Goal: Task Accomplishment & Management: Manage account settings

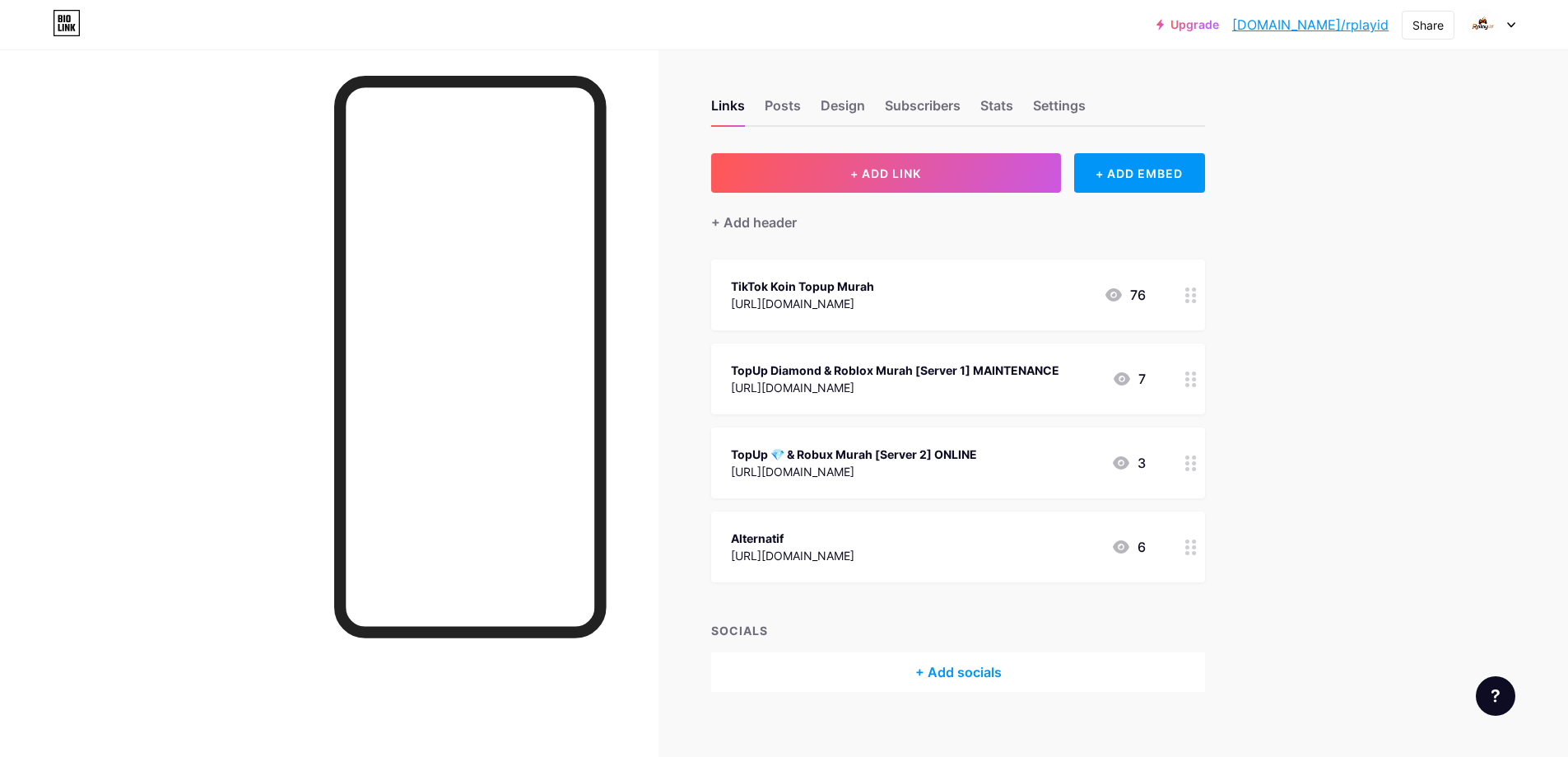
click at [1389, 211] on div "Upgrade bio.link/rplayi... bio.link/rplayid Share Switch accounts Rplay.id bio.…" at bounding box center [784, 387] width 1568 height 774
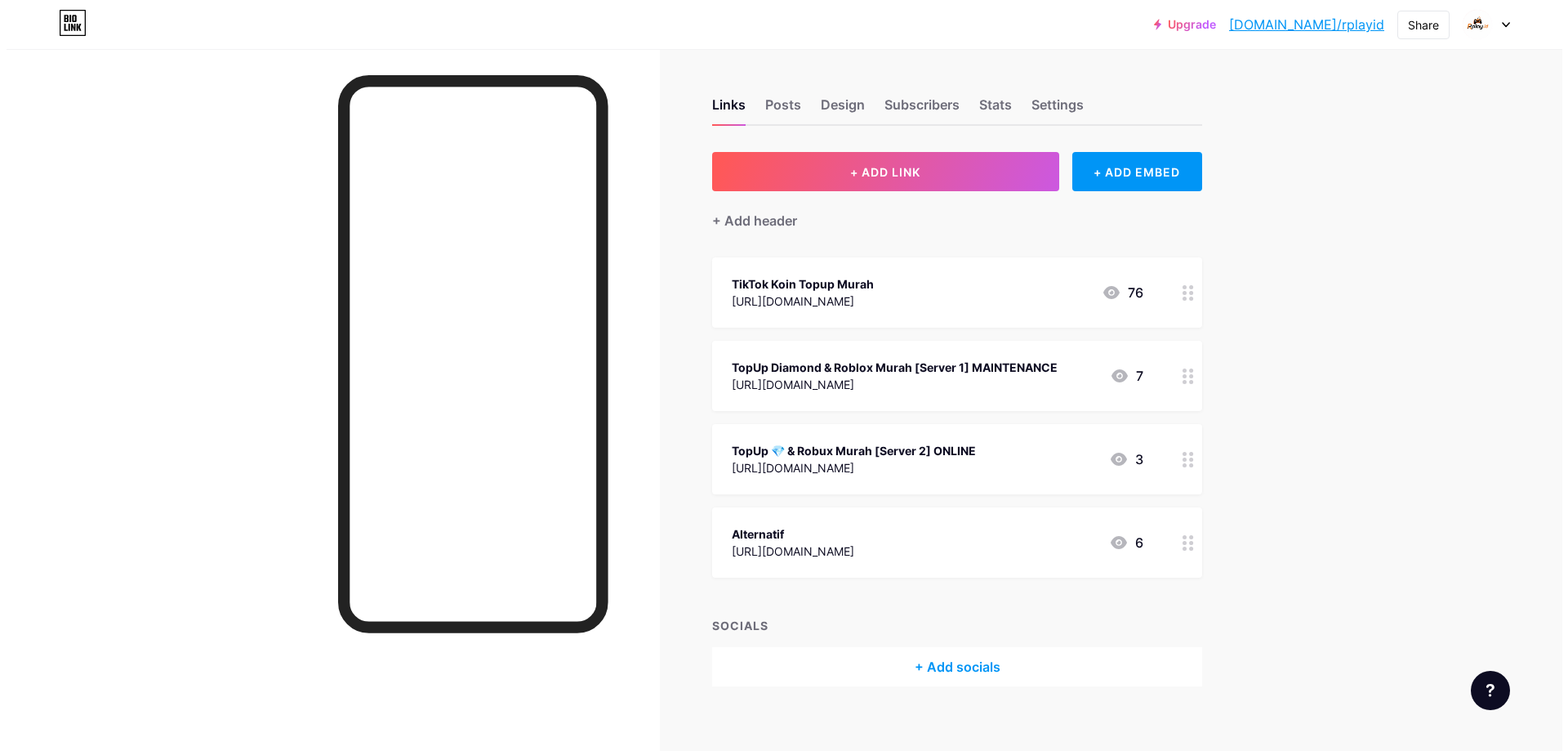
scroll to position [16, 0]
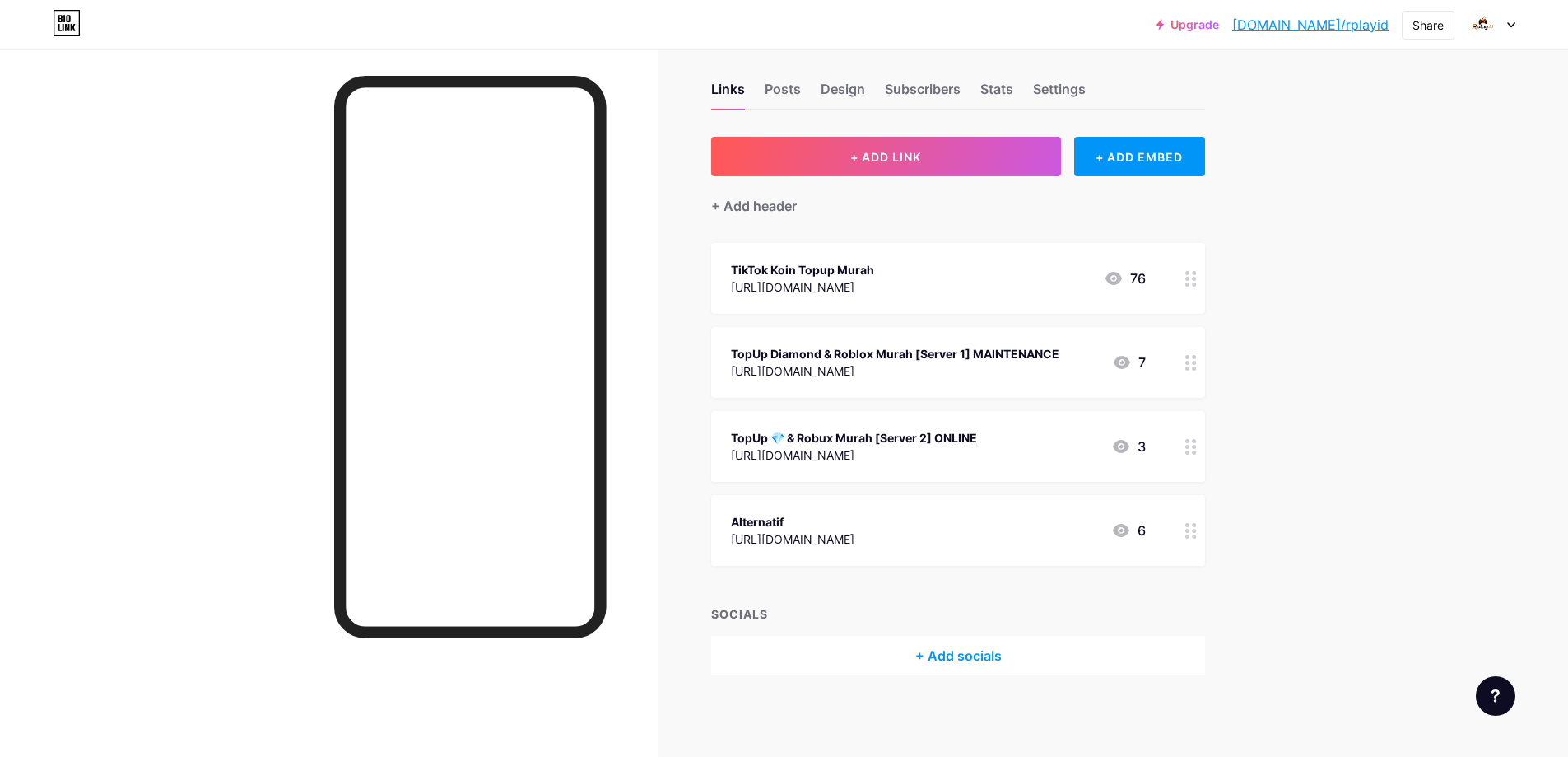
click at [1067, 375] on div "TopUp Diamond & Roblox Murah [Server 1] MAINTENANCE [URL][DOMAIN_NAME] 7" at bounding box center [939, 362] width 415 height 38
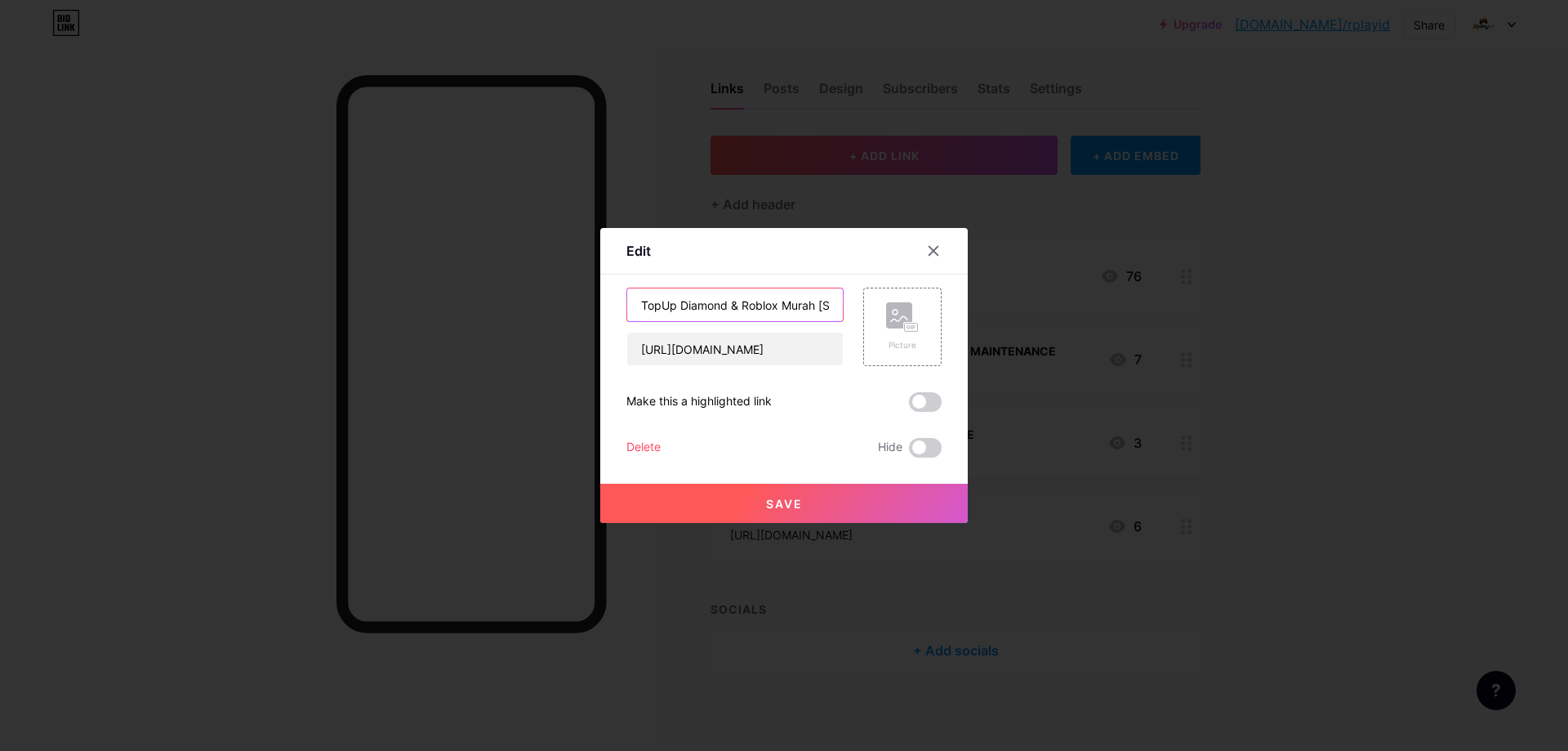
click at [820, 305] on input "TopUp Diamond & Roblox Murah [Server 1] MAINTENANCE" at bounding box center [735, 305] width 216 height 33
drag, startPoint x: 781, startPoint y: 305, endPoint x: 993, endPoint y: 305, distance: 212.0
click at [993, 305] on div "Edit Content YouTube Play YouTube video without leaving your page. ADD Vimeo Pl…" at bounding box center [784, 375] width 1568 height 751
click at [820, 313] on input "TopUp Diamond & Roblox Murah [Server 1] MAINTENANCE" at bounding box center [735, 305] width 216 height 33
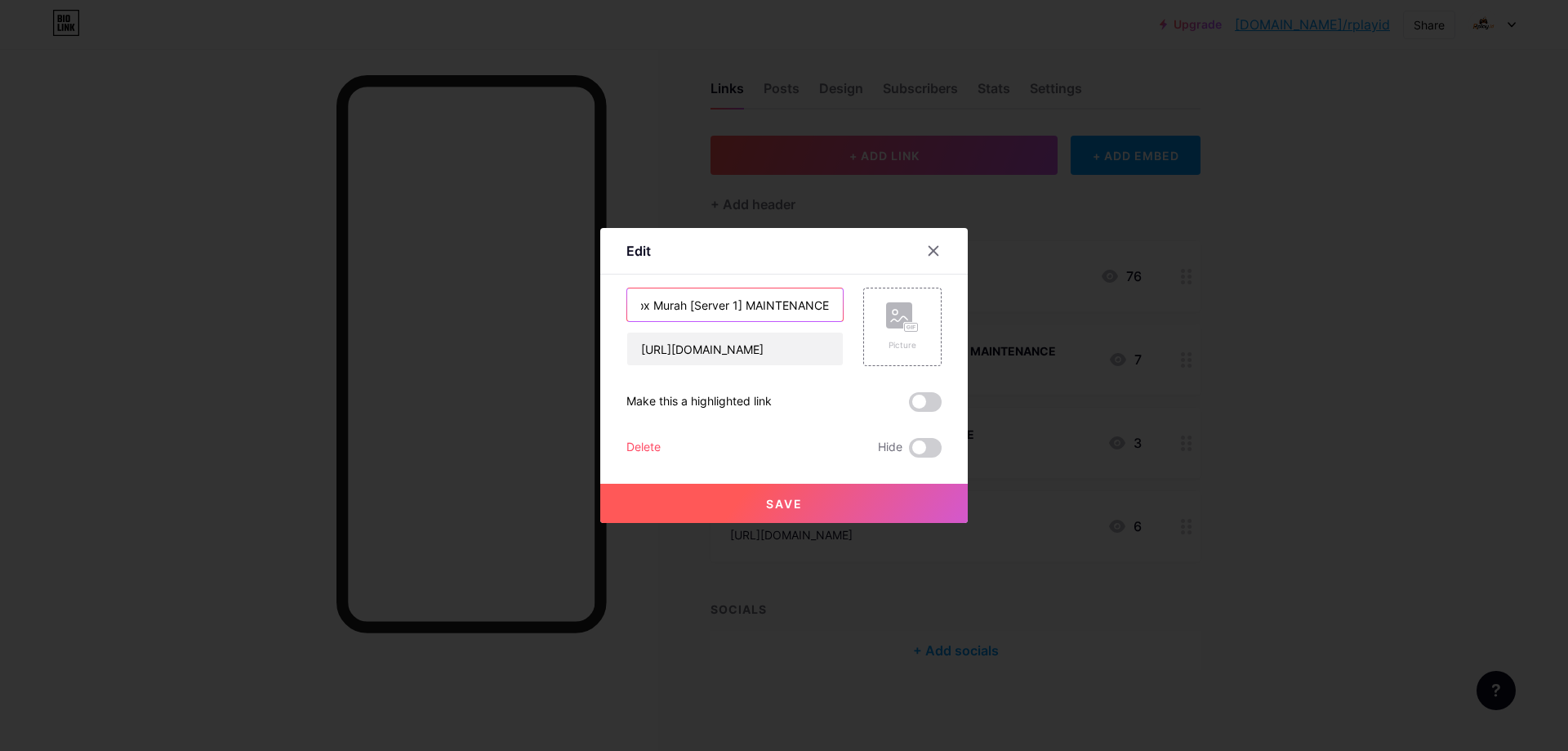
click at [820, 313] on input "TopUp Diamond & Roblox Murah [Server 1] MAINTENANCE" at bounding box center [735, 305] width 216 height 33
type input "TopUp Diamond & Roblox Murah [Server 1] ONLINE"
click at [833, 503] on button "Save" at bounding box center [784, 503] width 368 height 39
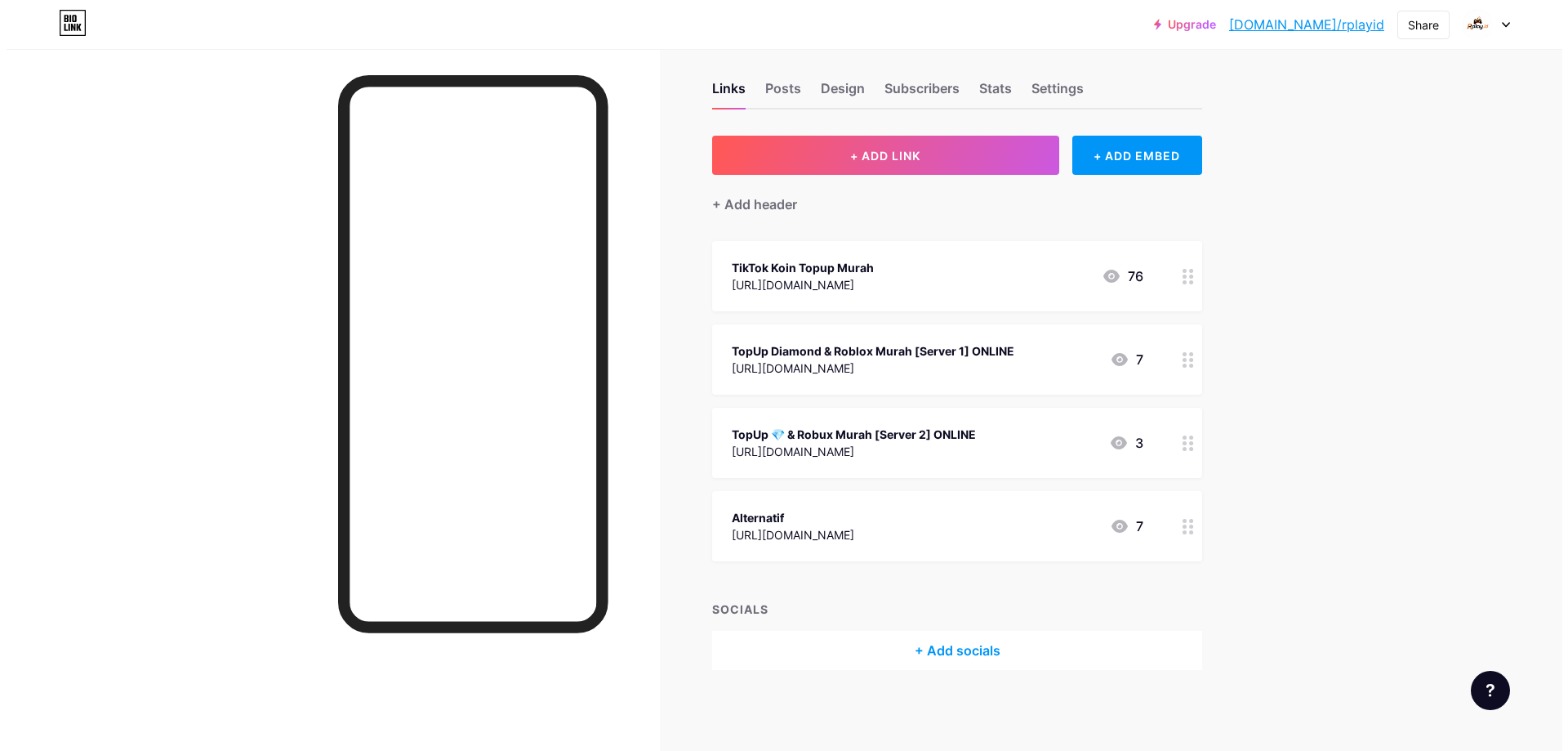
scroll to position [0, 0]
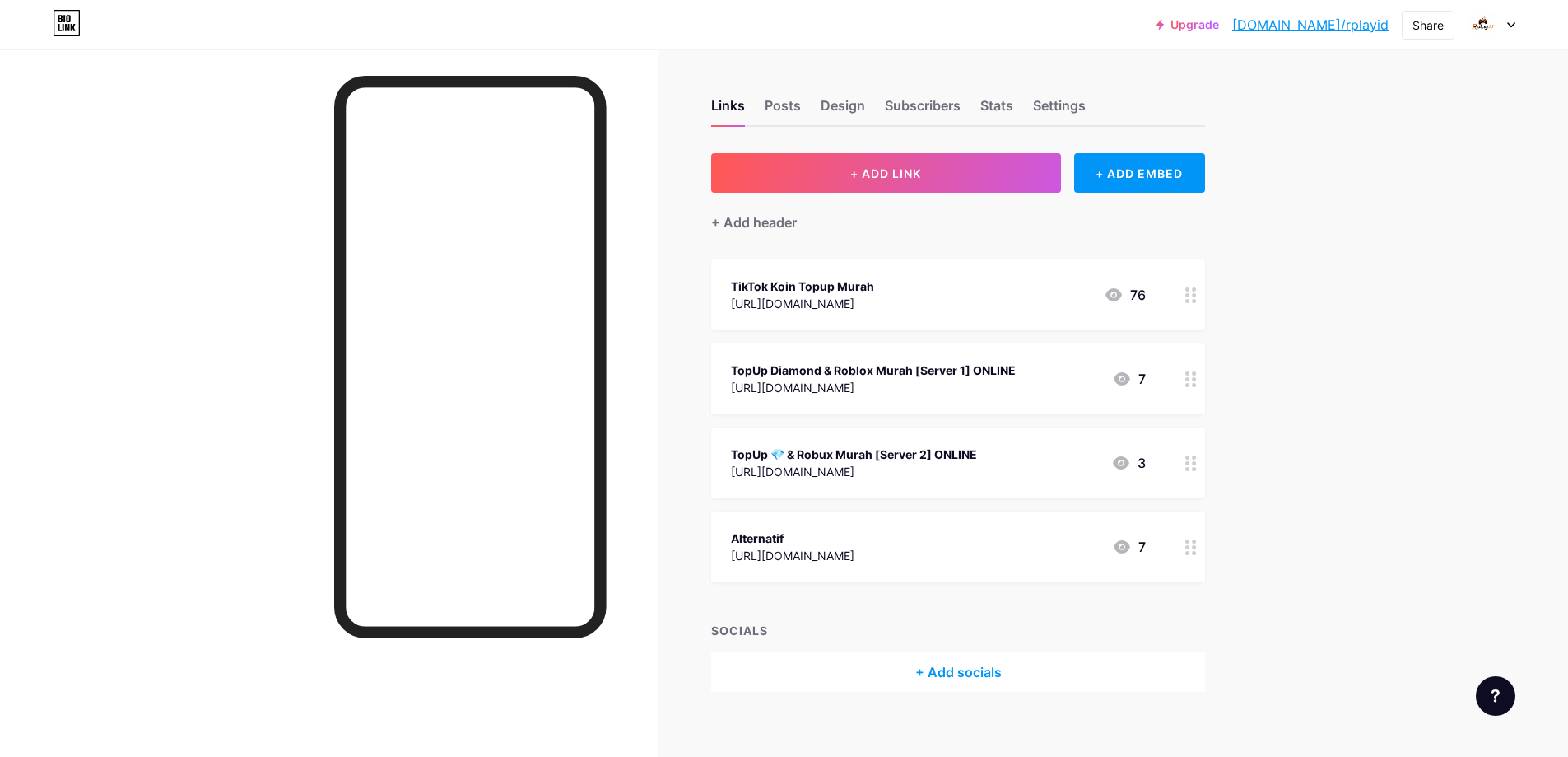
click at [1048, 376] on div "TopUp Diamond & Roblox Murah [Server 1] ONLINE [URL][DOMAIN_NAME] 7" at bounding box center [939, 379] width 415 height 38
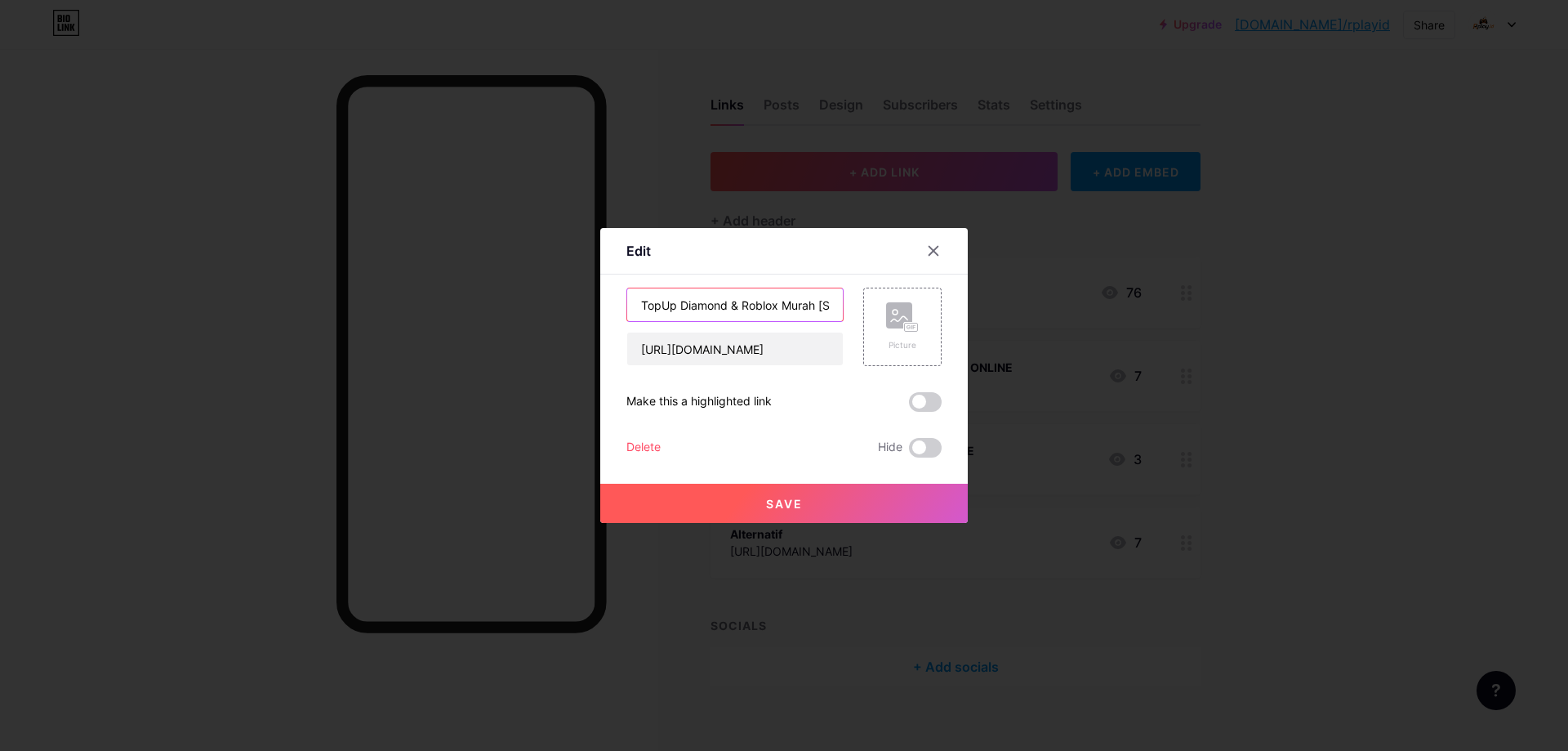
scroll to position [0, 87]
drag, startPoint x: 818, startPoint y: 307, endPoint x: 986, endPoint y: 307, distance: 168.0
click at [986, 307] on div "Edit Content YouTube Play YouTube video without leaving your page. ADD Vimeo Pl…" at bounding box center [784, 375] width 1568 height 751
click at [814, 311] on input "TopUp Diamond & Roblox Murah [Server 1] ONLINE" at bounding box center [735, 305] width 216 height 33
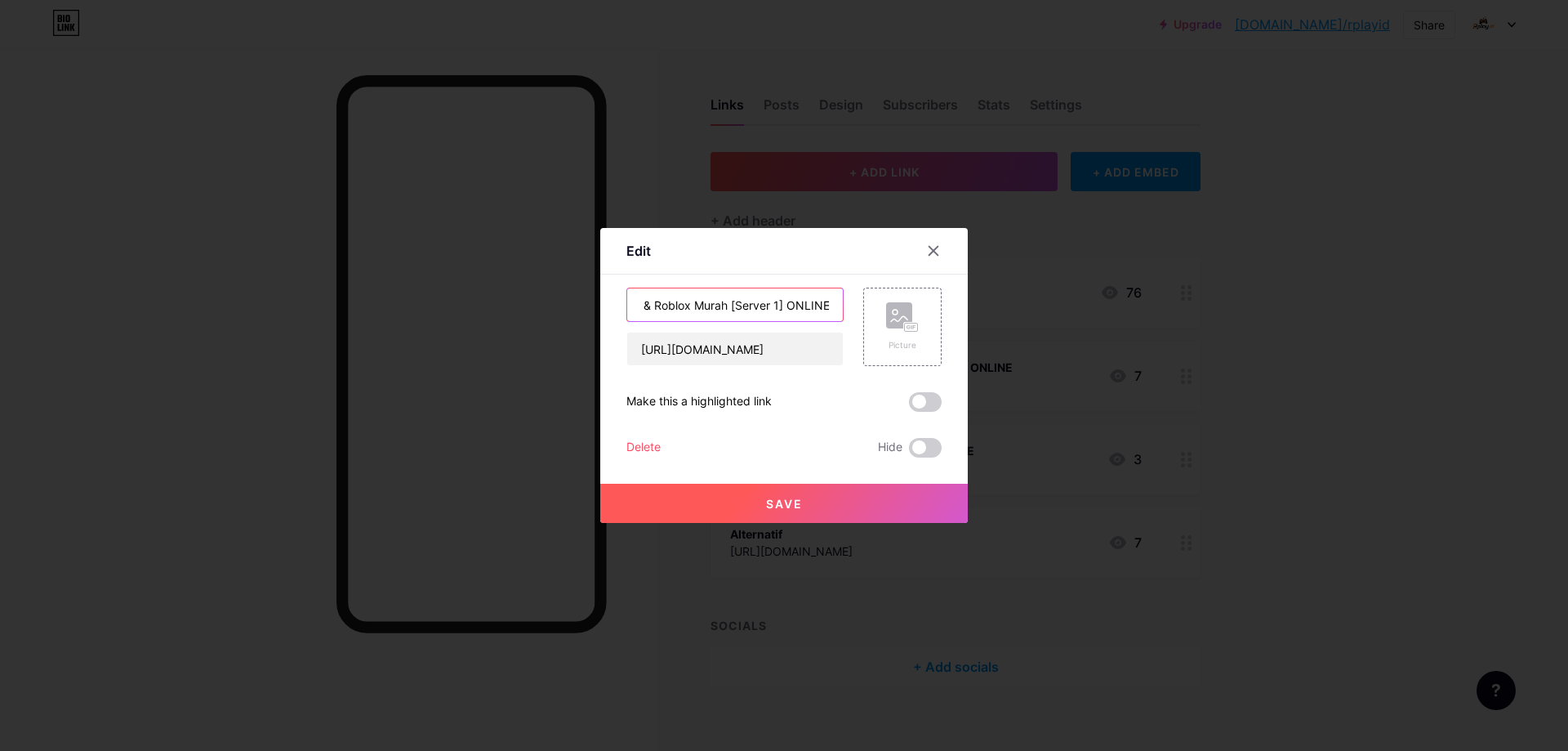
paste input "🟢"
type input "TopUp Diamond & Roblox Murah [Server 1] 🟢"
click at [880, 504] on button "Save" at bounding box center [784, 503] width 368 height 39
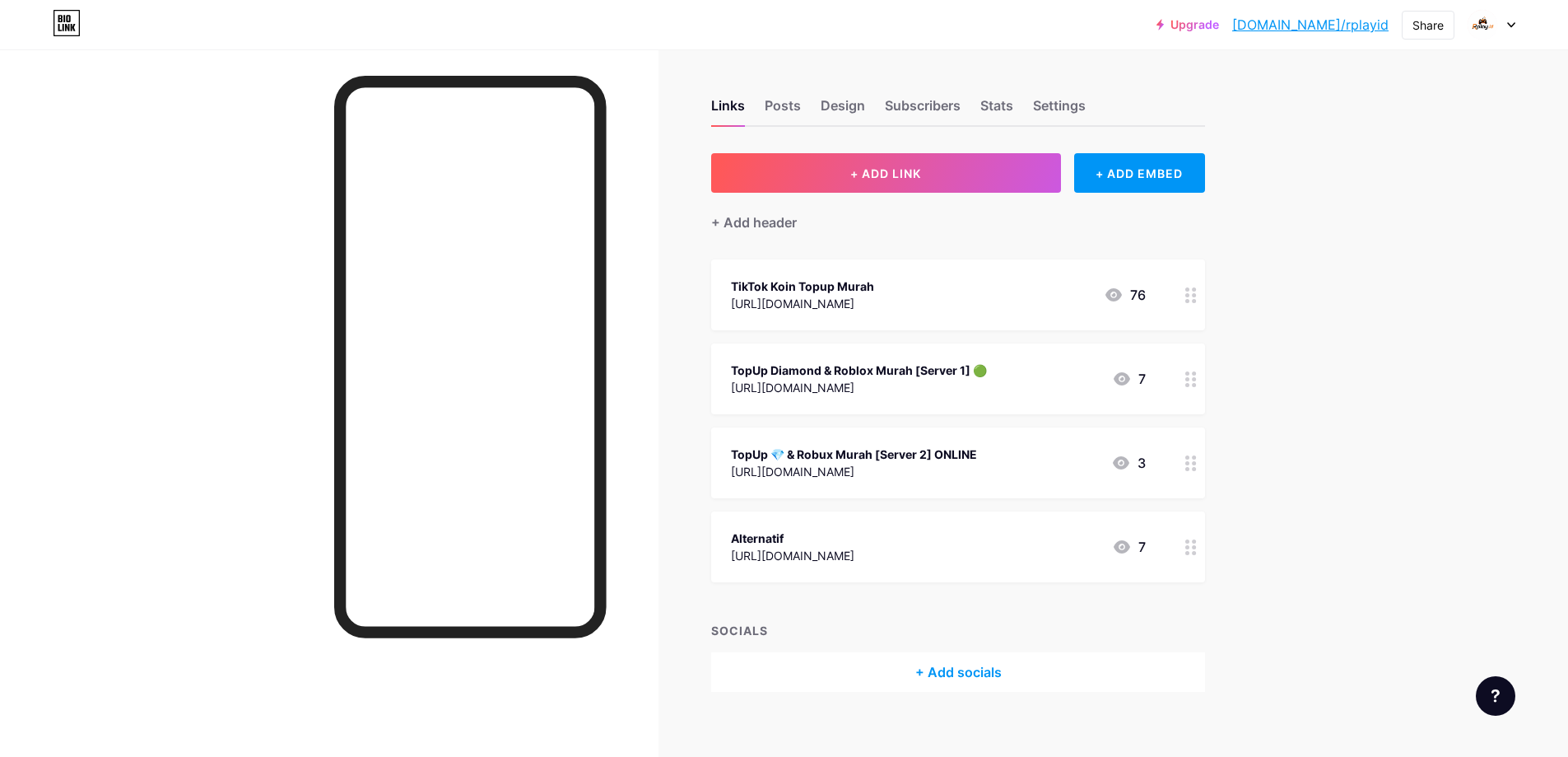
click at [985, 453] on div "TopUp 💎 & Robux Murah [Server 2] ONLINE [URL][DOMAIN_NAME] 3" at bounding box center [939, 463] width 415 height 38
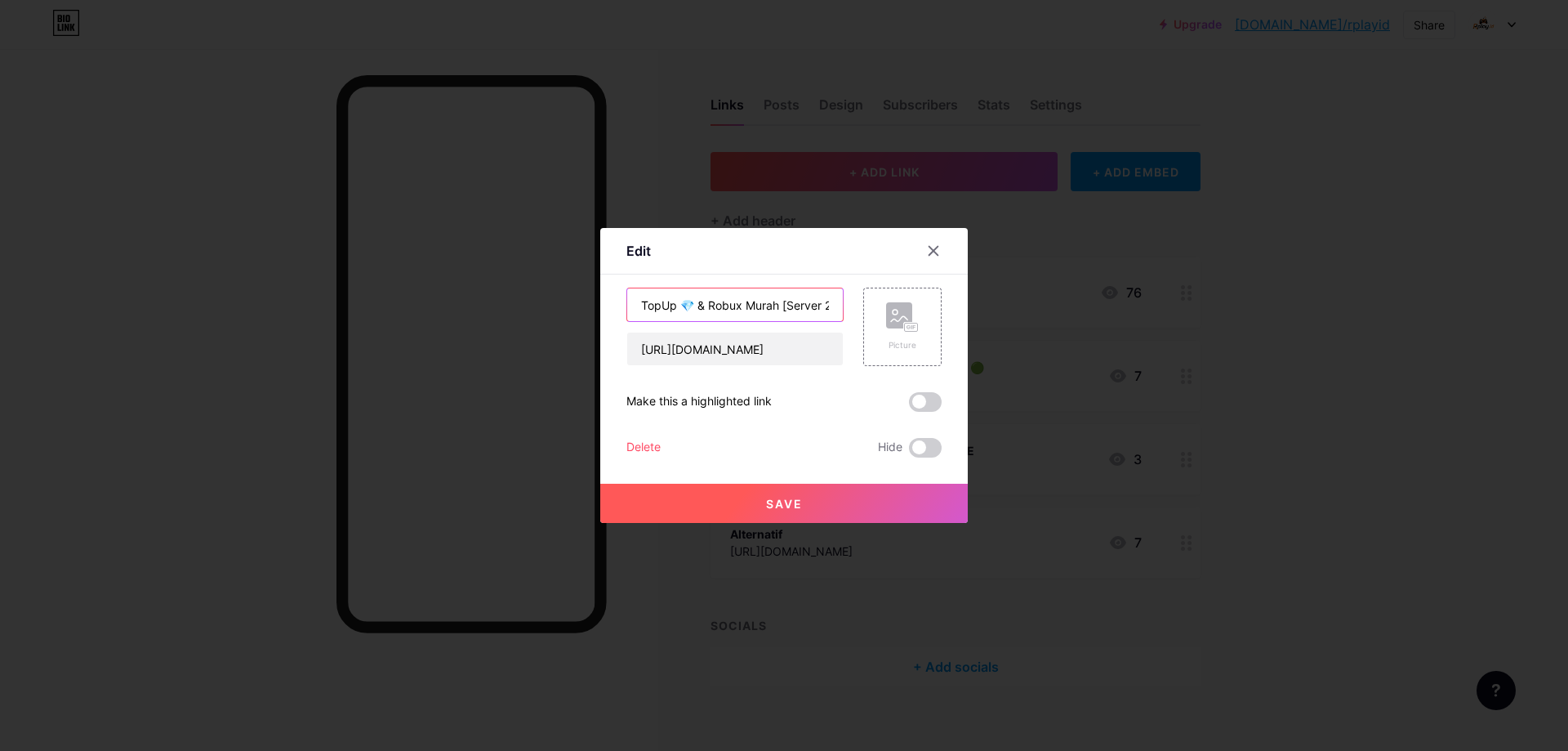
scroll to position [0, 55]
drag, startPoint x: 785, startPoint y: 303, endPoint x: 945, endPoint y: 298, distance: 160.1
click at [945, 298] on div "Edit Content YouTube Play YouTube video without leaving your page. ADD Vimeo Pl…" at bounding box center [784, 375] width 368 height 295
click at [817, 308] on input "TopUp 💎 & Robux Murah [Server 2] ONLINE" at bounding box center [735, 305] width 216 height 33
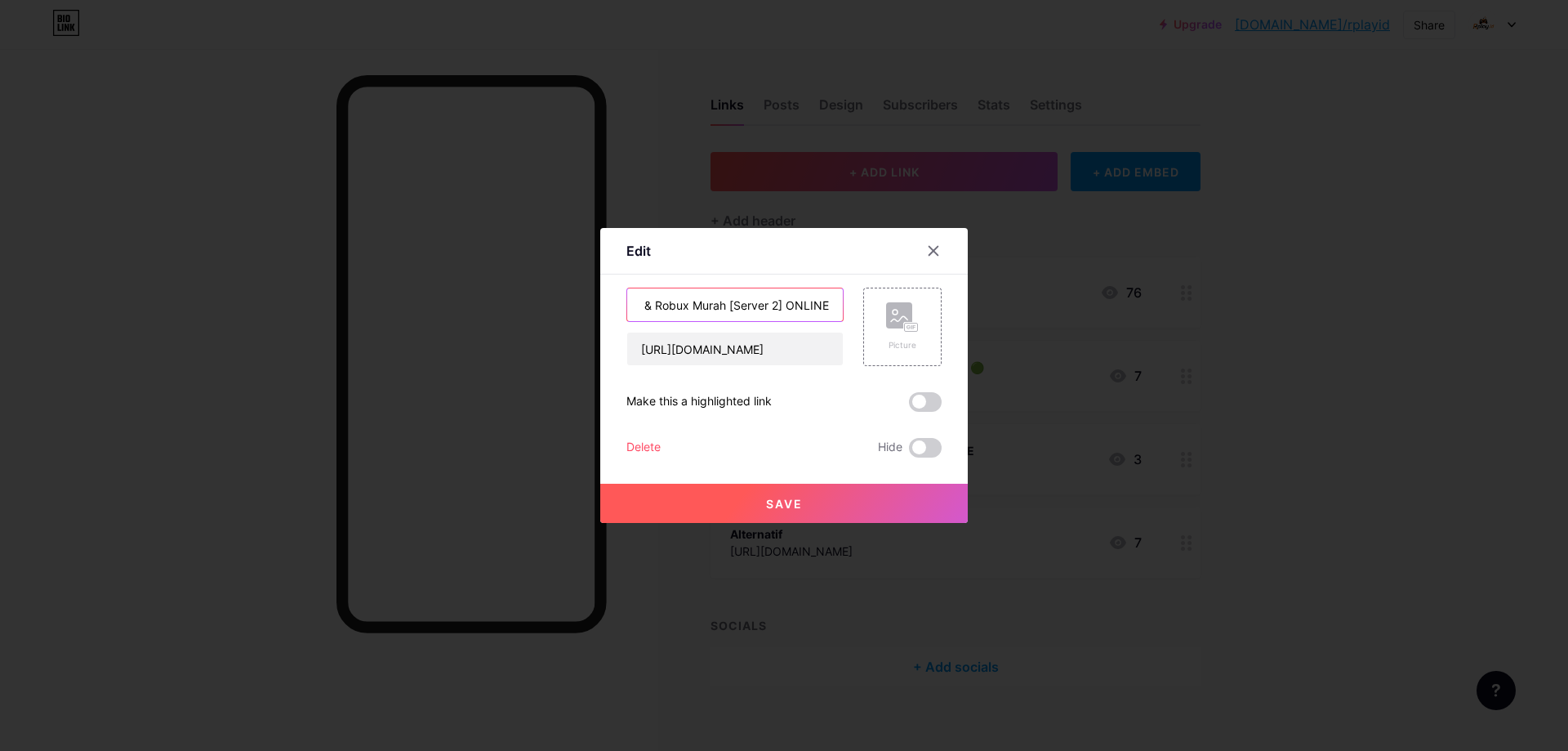
paste input "🟢"
type input "TopUp 💎 & Robux Murah [Server 2] 🟢"
click at [873, 495] on button "Save" at bounding box center [784, 503] width 368 height 39
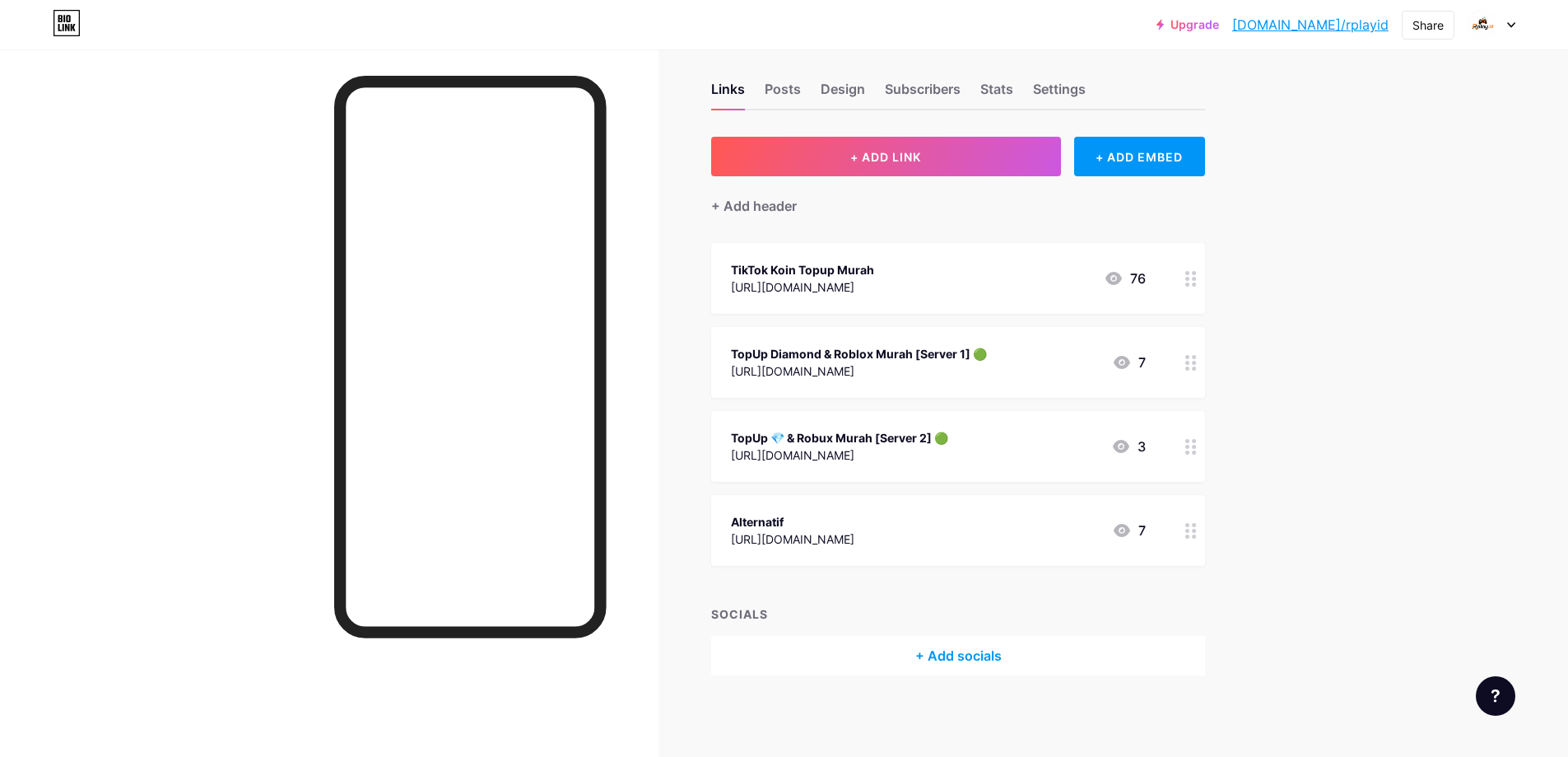
scroll to position [0, 0]
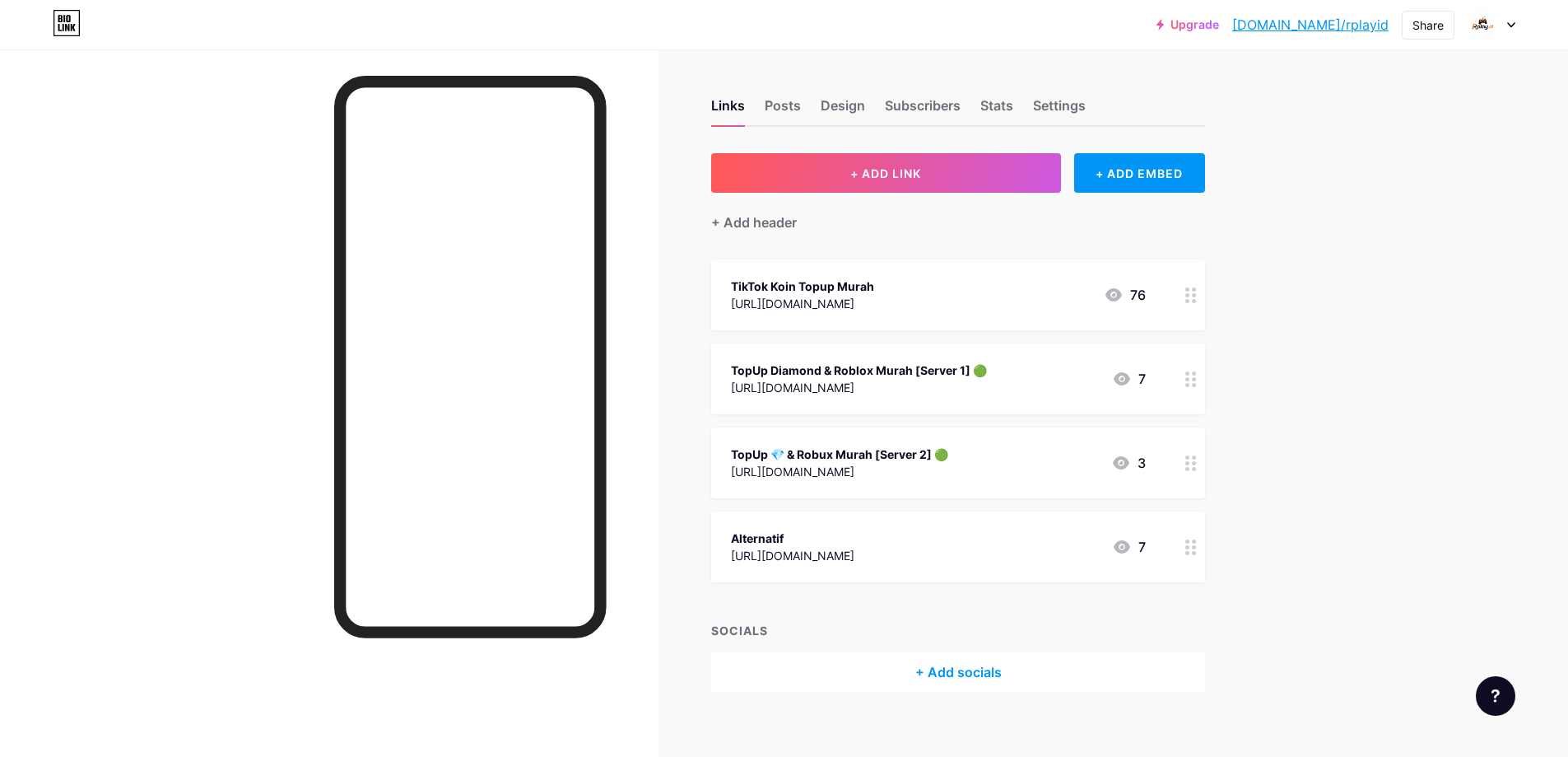
click at [1374, 23] on link "[DOMAIN_NAME]/rplayid" at bounding box center [1310, 25] width 156 height 20
